Goal: Information Seeking & Learning: Learn about a topic

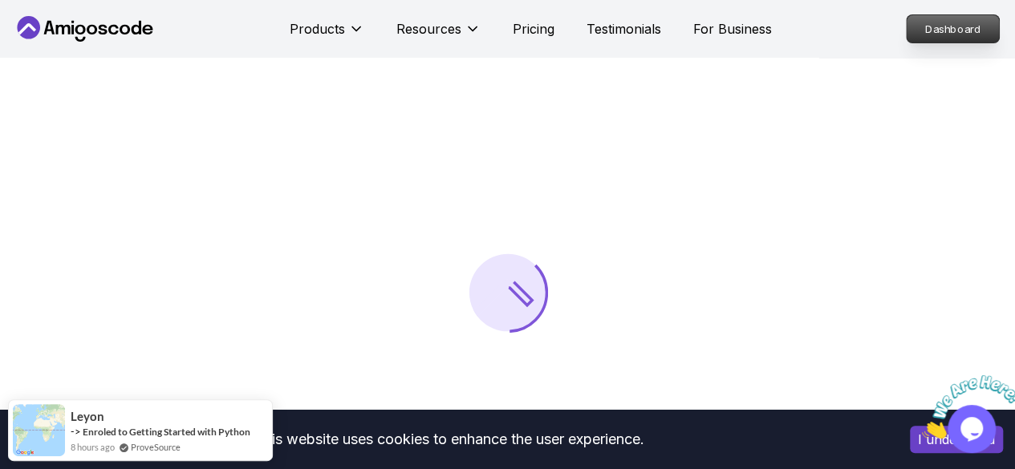
click at [951, 25] on p "Dashboard" at bounding box center [953, 28] width 92 height 27
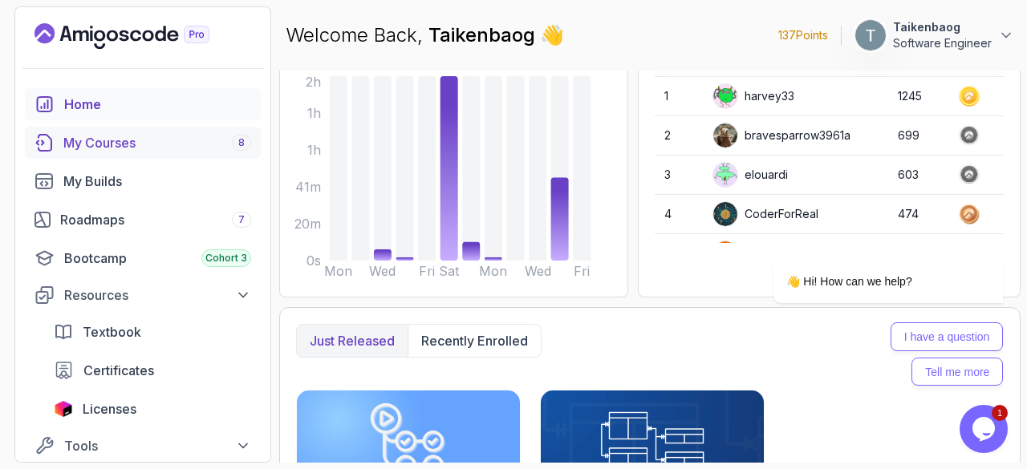
click at [154, 136] on div "My Courses 8" at bounding box center [157, 142] width 188 height 19
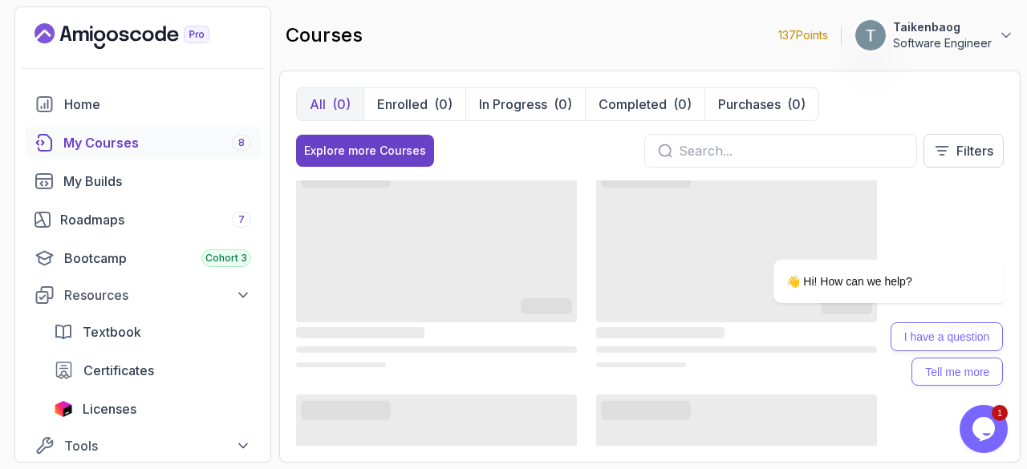
scroll to position [22, 0]
click at [520, 104] on p "In Progress" at bounding box center [513, 104] width 68 height 19
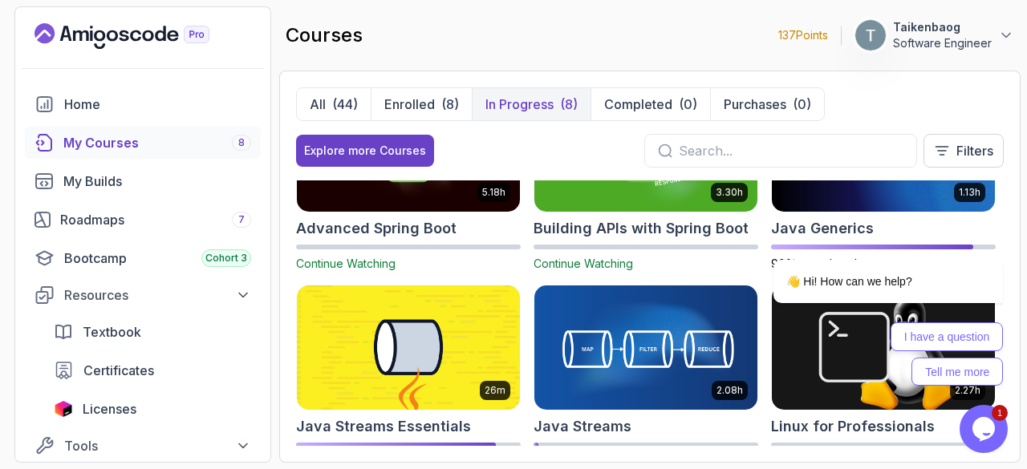
scroll to position [90, 0]
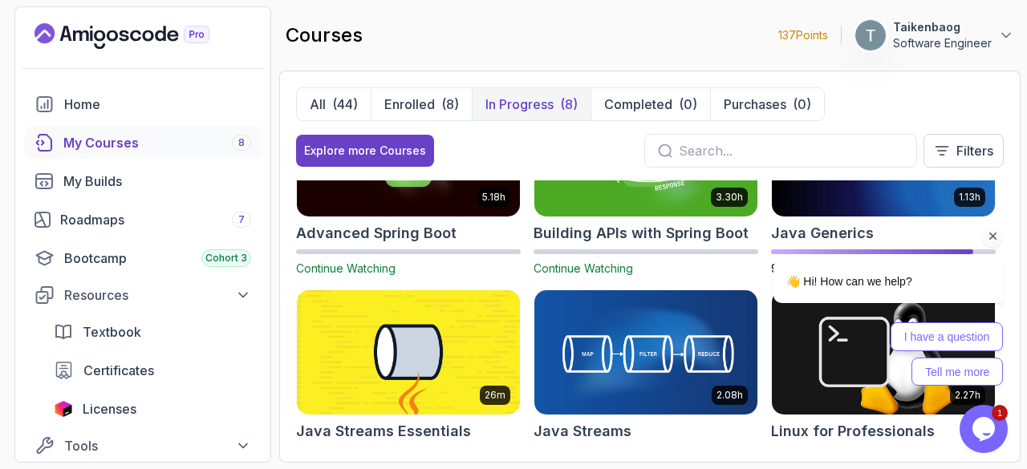
click at [879, 212] on div "👋 Hi! How can we help? I have a question Tell me more" at bounding box center [866, 262] width 289 height 263
click at [879, 193] on div "👋 Hi! How can we help? I have a question Tell me more" at bounding box center [866, 262] width 289 height 263
click at [919, 217] on div "👋 Hi! How can we help? I have a question Tell me more" at bounding box center [866, 262] width 289 height 263
click at [832, 196] on div "👋 Hi! How can we help? I have a question Tell me more" at bounding box center [866, 262] width 289 height 263
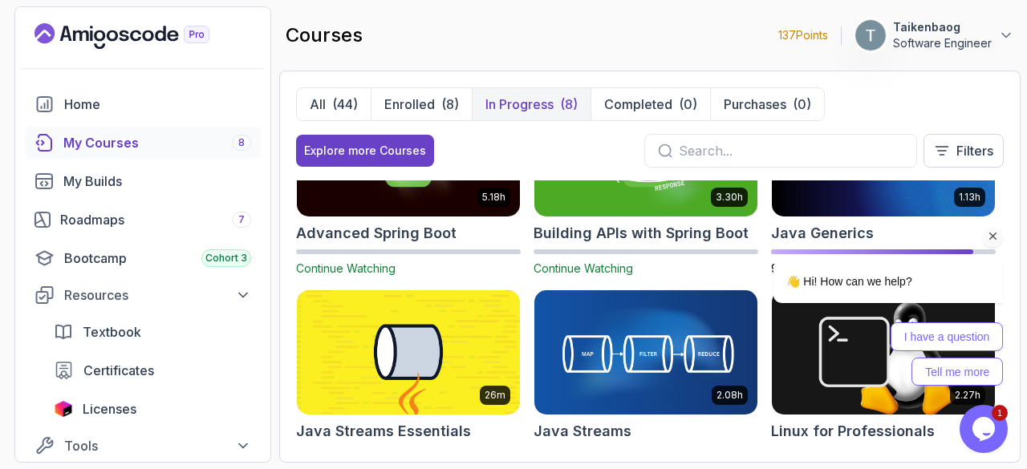
click at [849, 204] on div "👋 Hi! How can we help? I have a question Tell me more" at bounding box center [866, 262] width 289 height 263
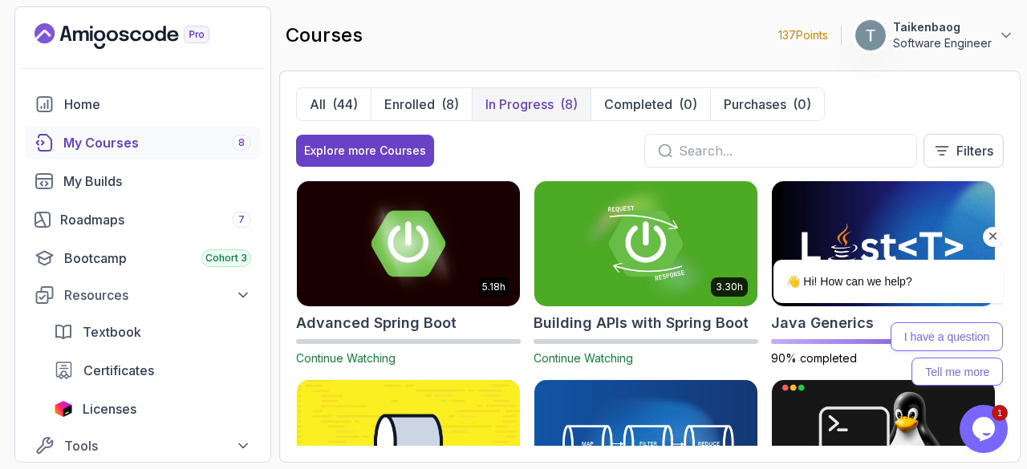
click at [834, 217] on div "👋 Hi! How can we help? I have a question Tell me more" at bounding box center [866, 262] width 289 height 263
click at [872, 215] on div "👋 Hi! How can we help? I have a question Tell me more" at bounding box center [866, 262] width 289 height 263
click at [989, 238] on icon "Chat attention grabber" at bounding box center [993, 236] width 14 height 14
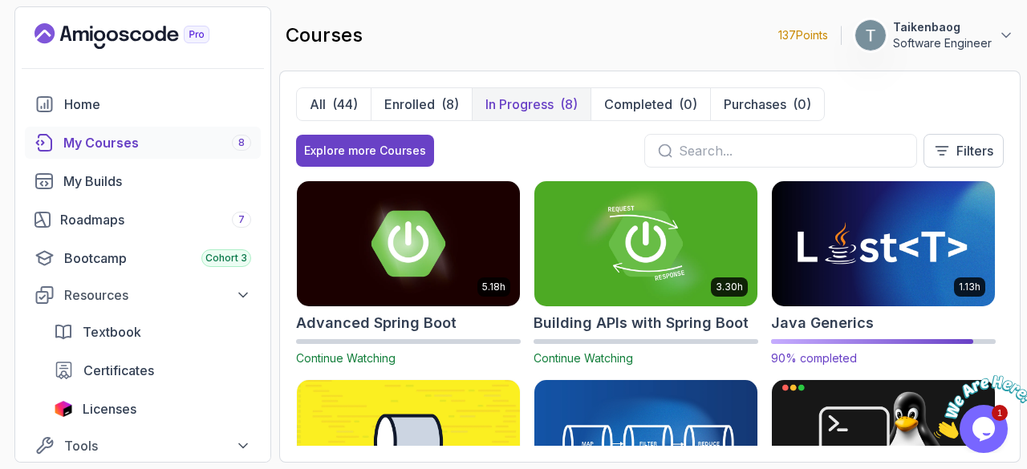
click at [871, 256] on img at bounding box center [883, 243] width 234 height 131
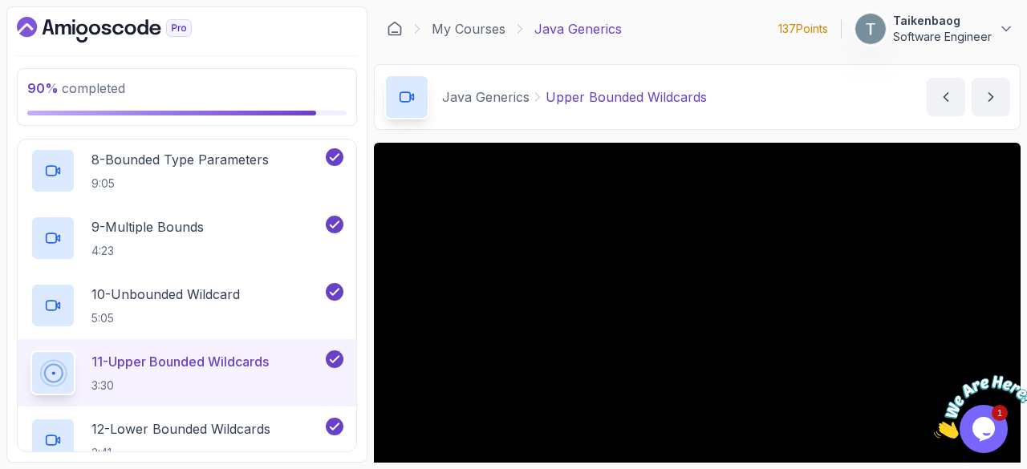
scroll to position [605, 0]
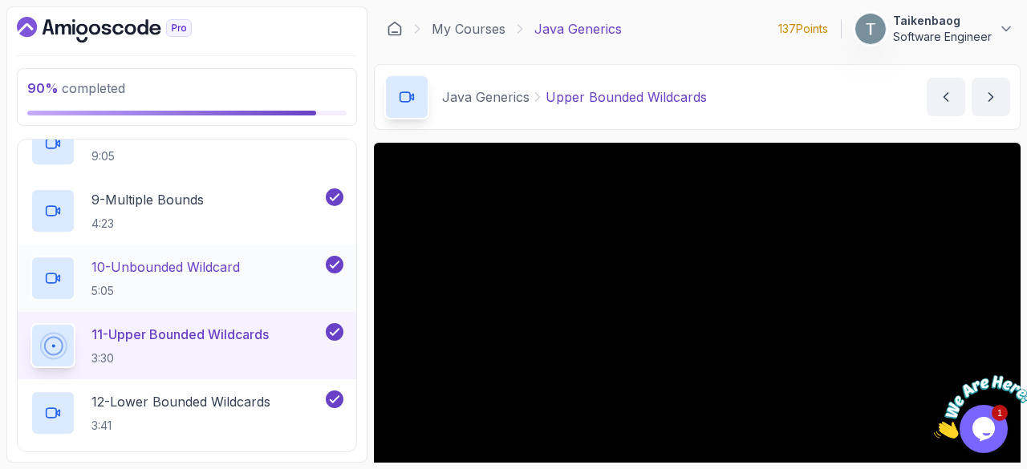
click at [228, 264] on p "10 - Unbounded Wildcard" at bounding box center [165, 267] width 148 height 19
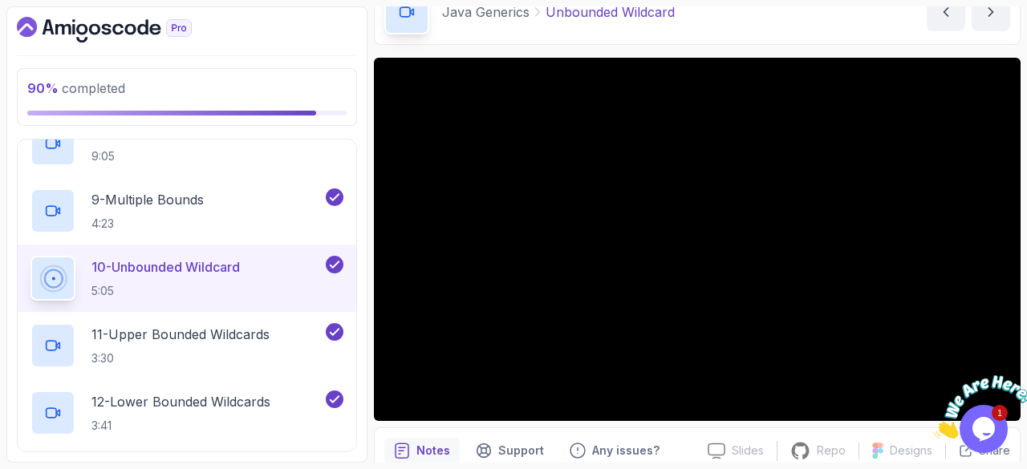
scroll to position [100, 0]
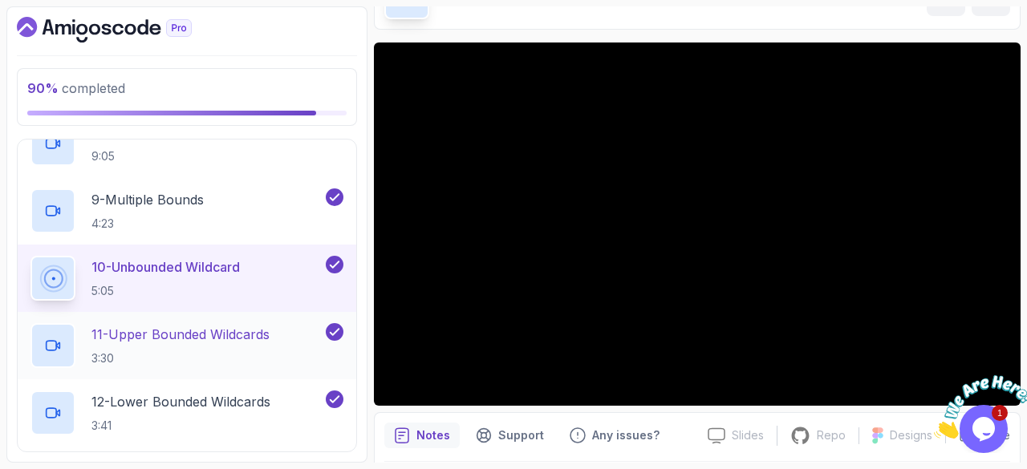
click at [204, 327] on p "11 - Upper Bounded Wildcards" at bounding box center [180, 334] width 178 height 19
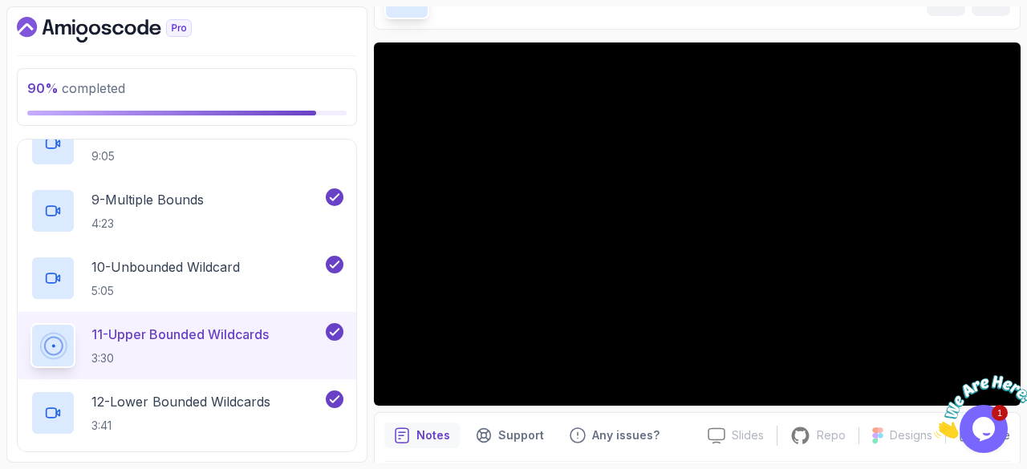
click at [30, 323] on button "11 - Upper Bounded Wildcards 3:30" at bounding box center [186, 345] width 313 height 45
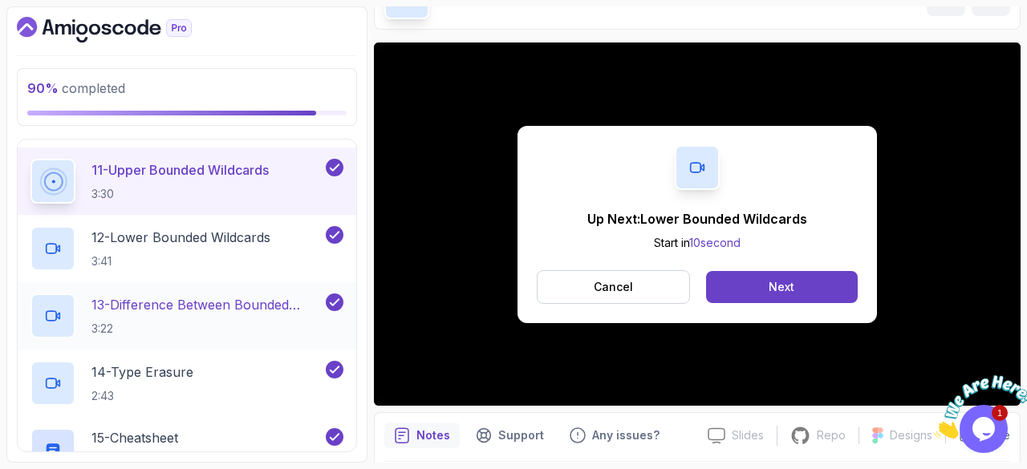
click at [220, 302] on p "13 - Difference Between Bounded Type Parameters And Wildcards" at bounding box center [206, 304] width 231 height 19
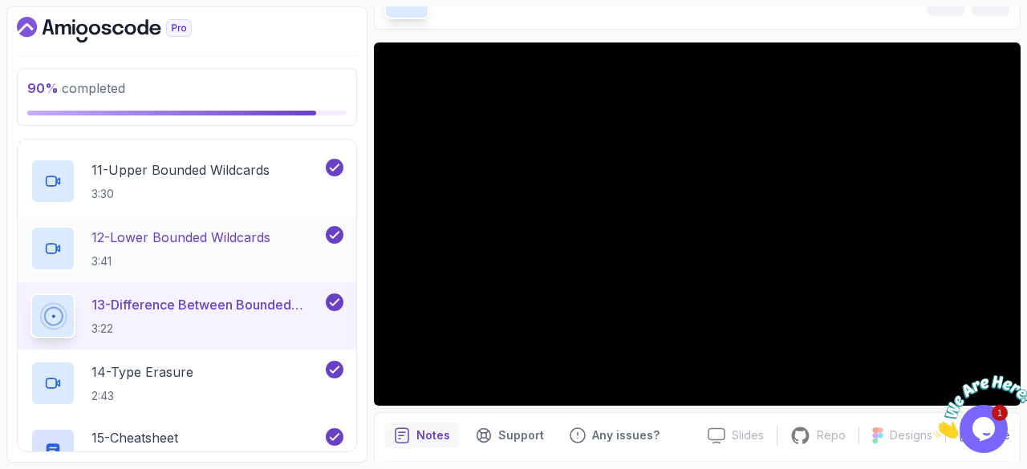
click at [183, 226] on div "12 - Lower Bounded Wildcards 3:41" at bounding box center [176, 248] width 292 height 45
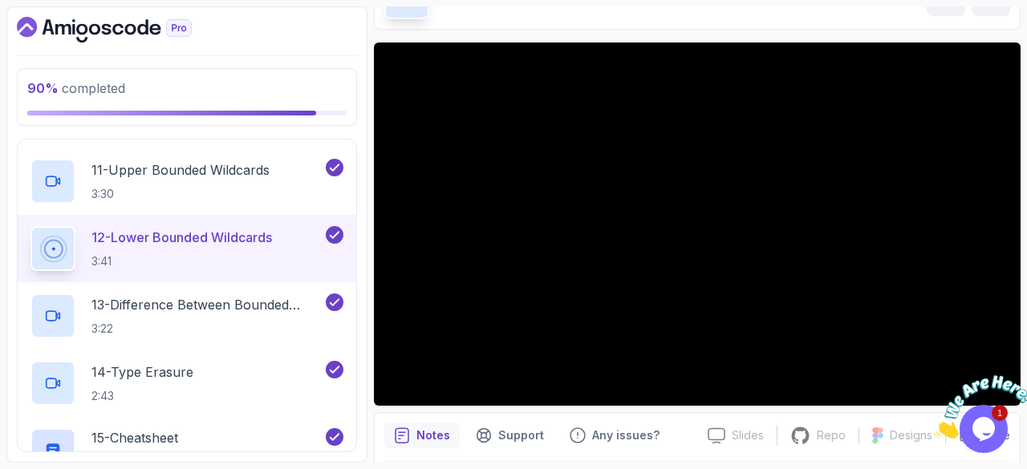
click at [8, 275] on div "90 % completed 1 - Intro 2 - Java Generics 1 - Class Cast Exeption 4:24 2 - Cla…" at bounding box center [186, 234] width 361 height 457
